Goal: Obtain resource: Download file/media

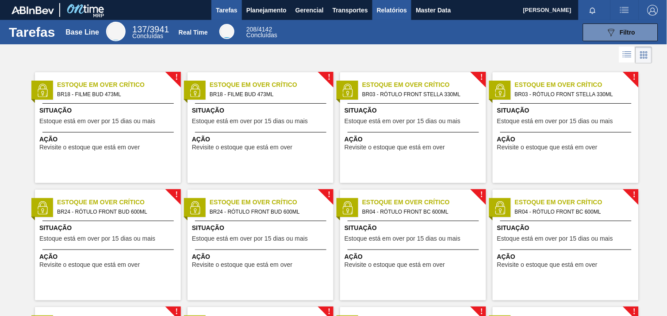
click at [396, 9] on span "Relatórios" at bounding box center [392, 10] width 30 height 11
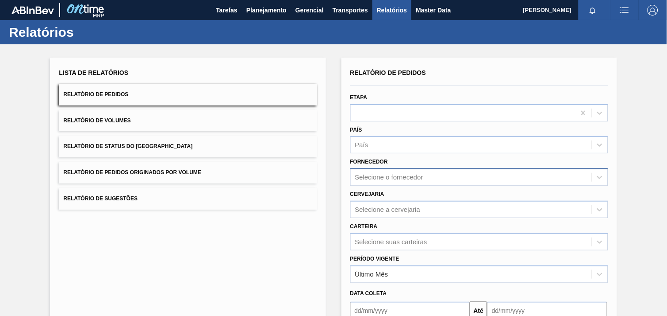
click at [446, 178] on div "Selecione o fornecedor" at bounding box center [471, 177] width 241 height 13
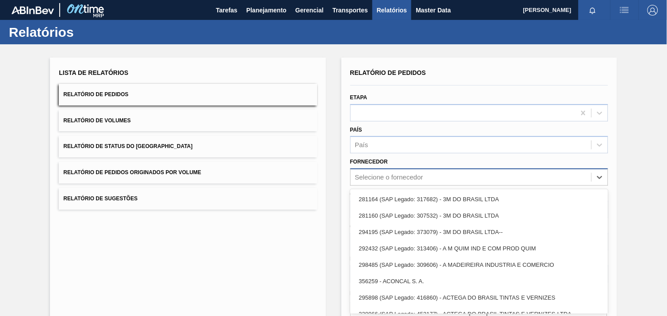
scroll to position [9, 0]
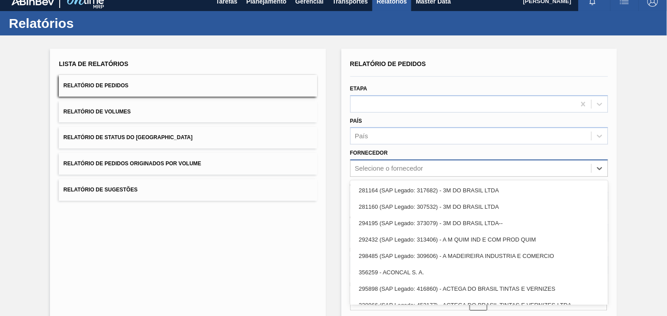
paste input "280304"
type input "280304"
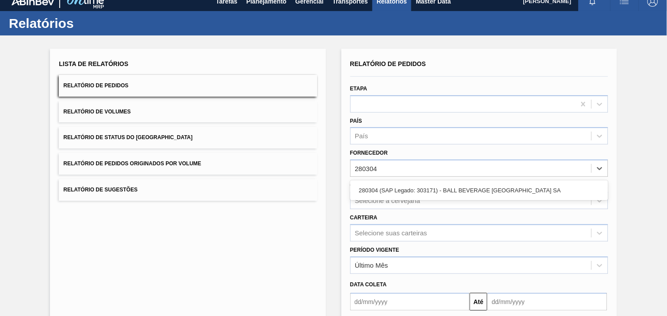
click at [431, 182] on div "280304 (SAP Legado: 303171) - BALL BEVERAGE [GEOGRAPHIC_DATA] SA" at bounding box center [480, 190] width 258 height 16
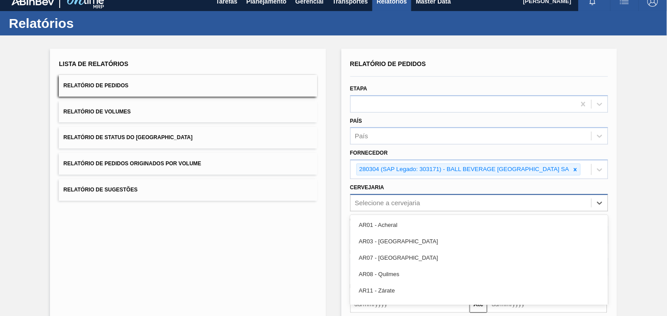
click at [377, 202] on div "option AR01 - Acheral focused, 1 of 93. 93 results available. Use Up and Down t…" at bounding box center [480, 202] width 258 height 17
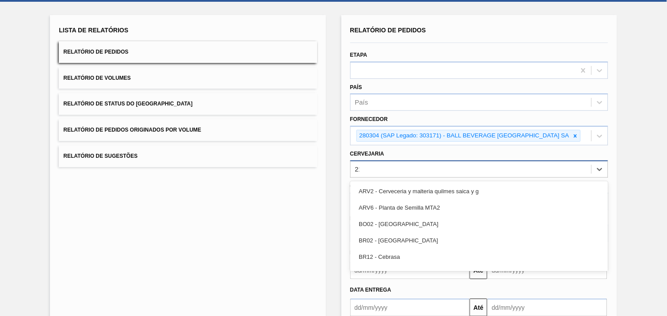
type input "2"
type input "12"
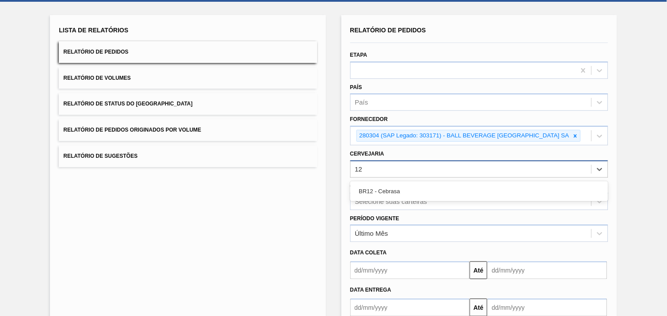
drag, startPoint x: 374, startPoint y: 193, endPoint x: 383, endPoint y: 196, distance: 9.0
click at [375, 193] on div "BR12 - Cebrasa" at bounding box center [480, 191] width 258 height 16
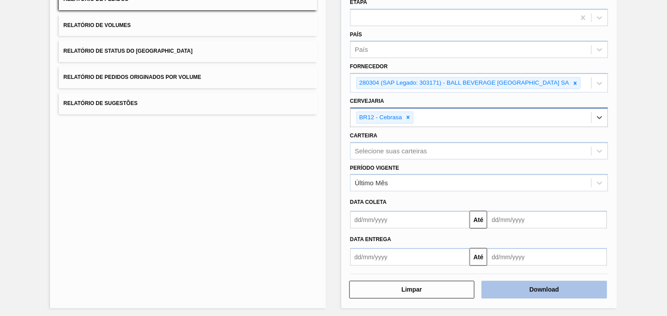
scroll to position [96, 0]
click at [575, 286] on button "Download" at bounding box center [545, 289] width 126 height 18
